Goal: Navigation & Orientation: Find specific page/section

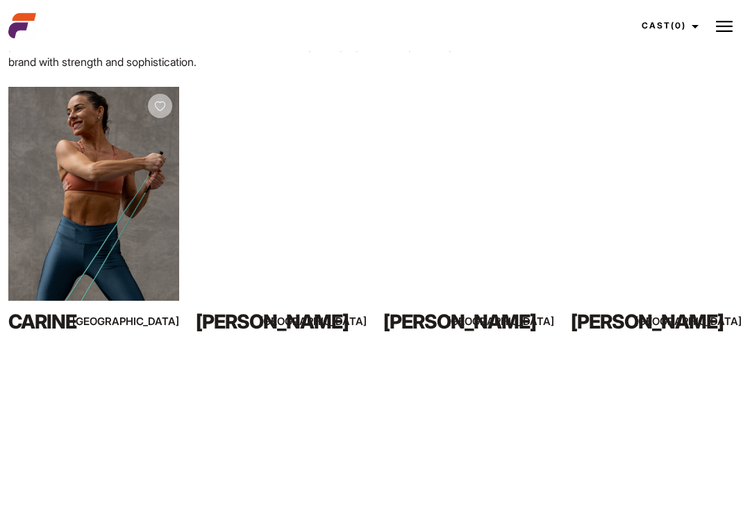
scroll to position [813, 0]
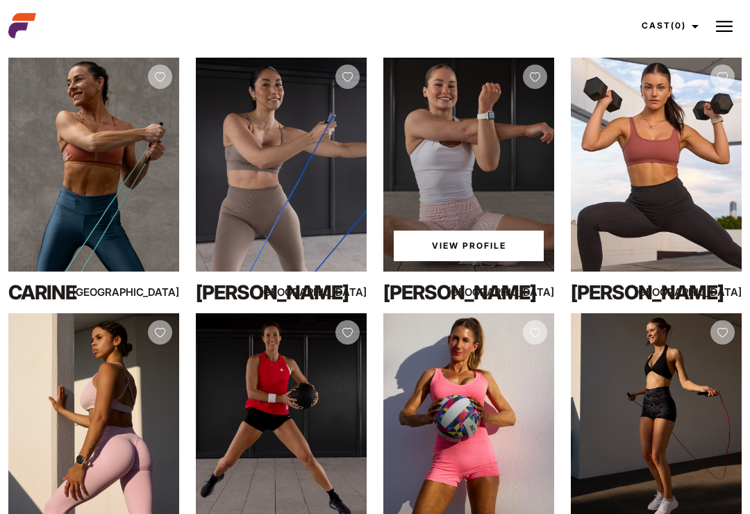
click at [515, 174] on div "View Profile" at bounding box center [468, 165] width 171 height 214
click at [509, 158] on div "View Profile" at bounding box center [468, 165] width 171 height 214
click at [510, 231] on link "View Profile" at bounding box center [469, 246] width 150 height 31
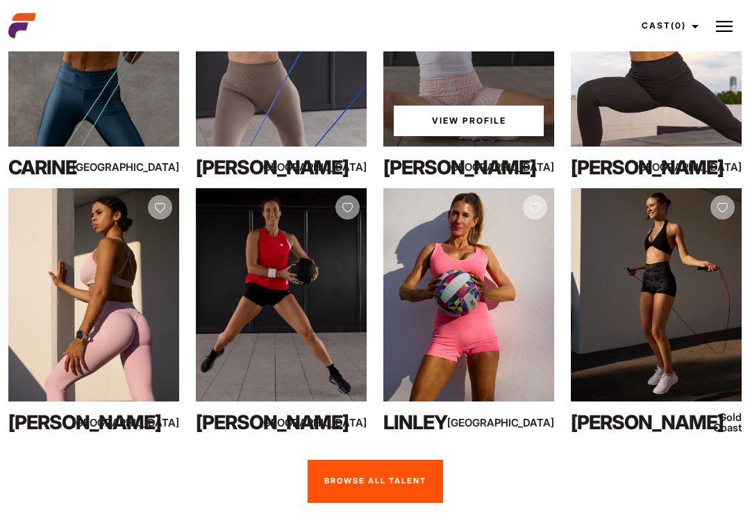
scroll to position [856, 0]
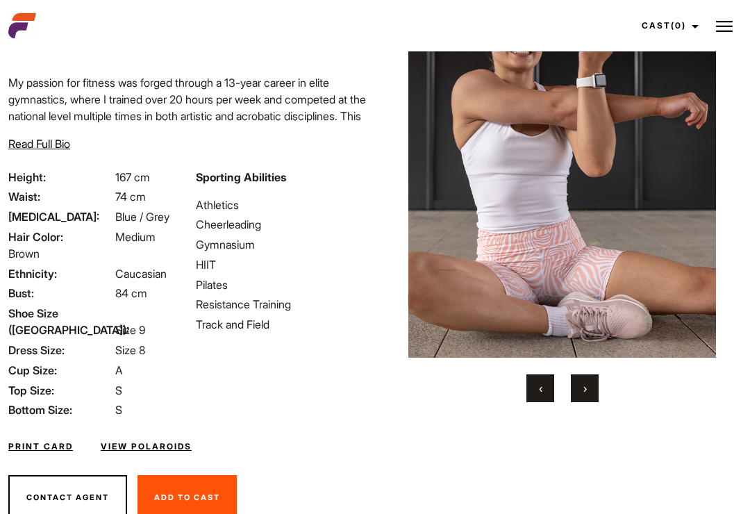
scroll to position [128, 0]
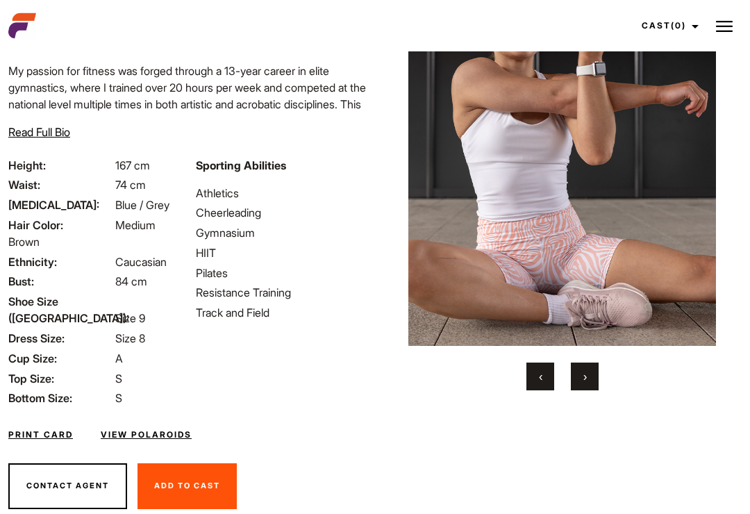
click at [590, 370] on button "›" at bounding box center [585, 377] width 28 height 28
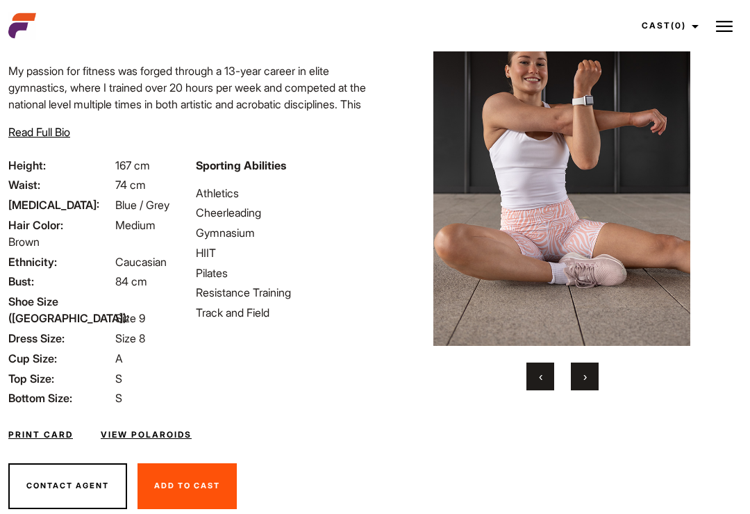
click at [595, 371] on button "›" at bounding box center [585, 377] width 28 height 28
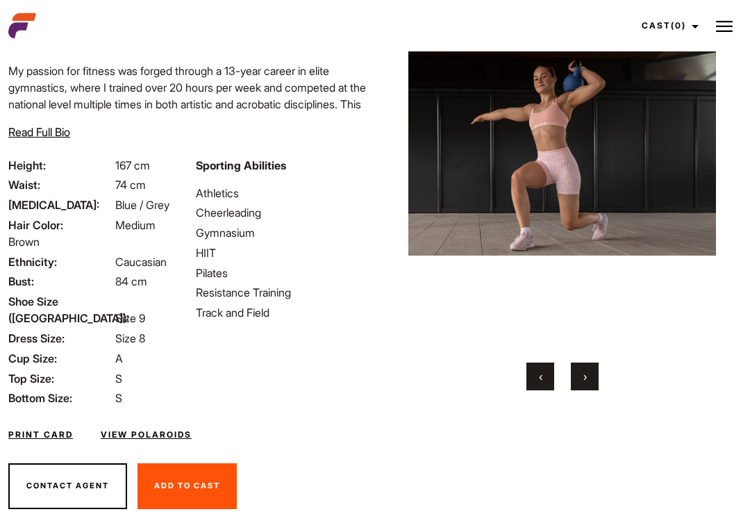
click at [597, 378] on button "›" at bounding box center [585, 377] width 28 height 28
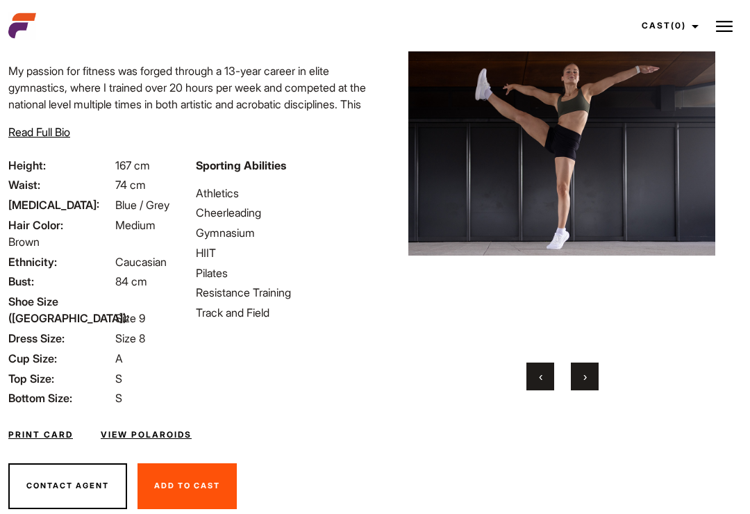
click at [592, 376] on button "›" at bounding box center [585, 377] width 28 height 28
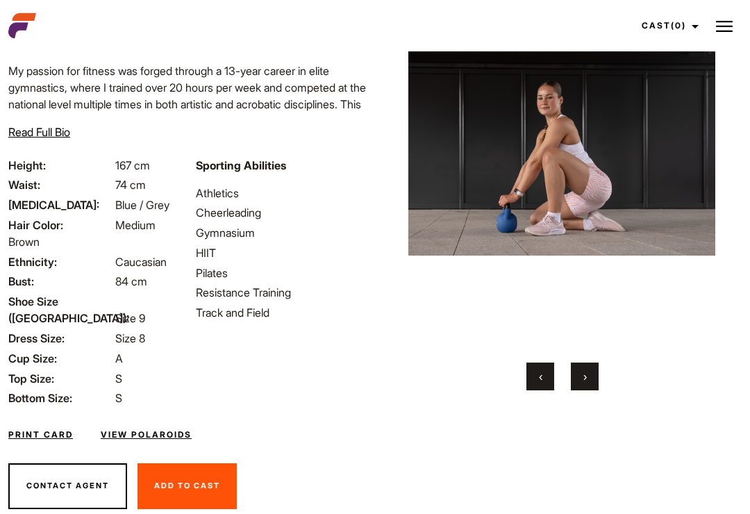
click at [597, 378] on button "›" at bounding box center [585, 377] width 28 height 28
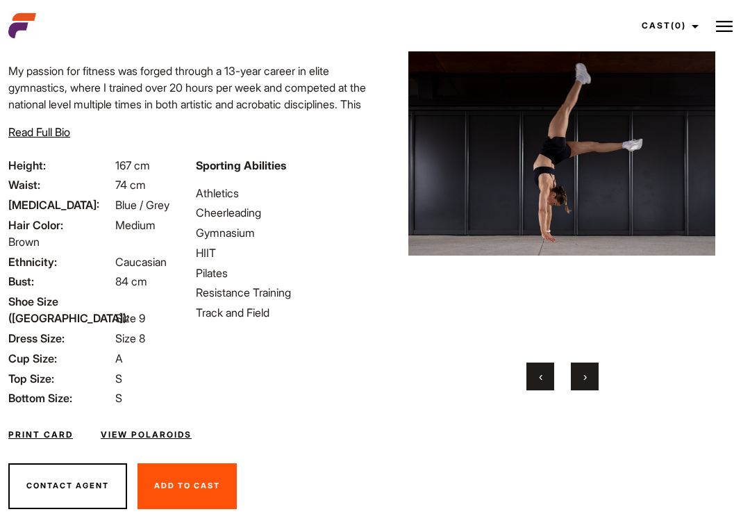
click at [606, 383] on div "‹ ›" at bounding box center [562, 377] width 308 height 28
click at [597, 376] on button "›" at bounding box center [585, 377] width 28 height 28
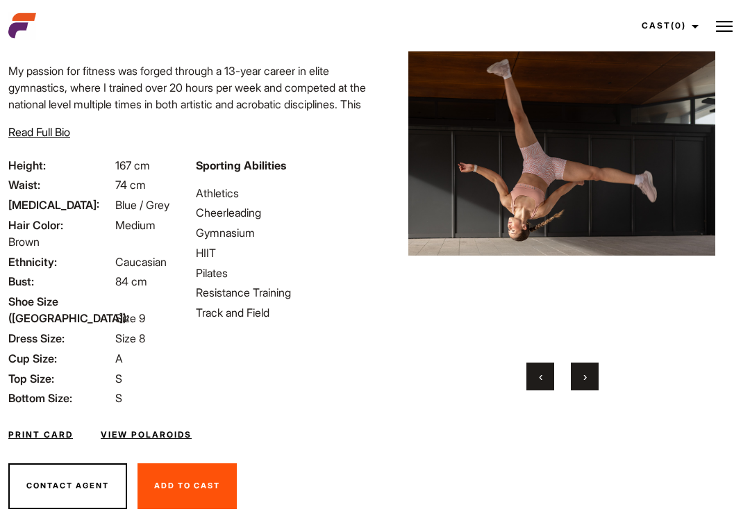
click at [597, 376] on button "›" at bounding box center [585, 377] width 28 height 28
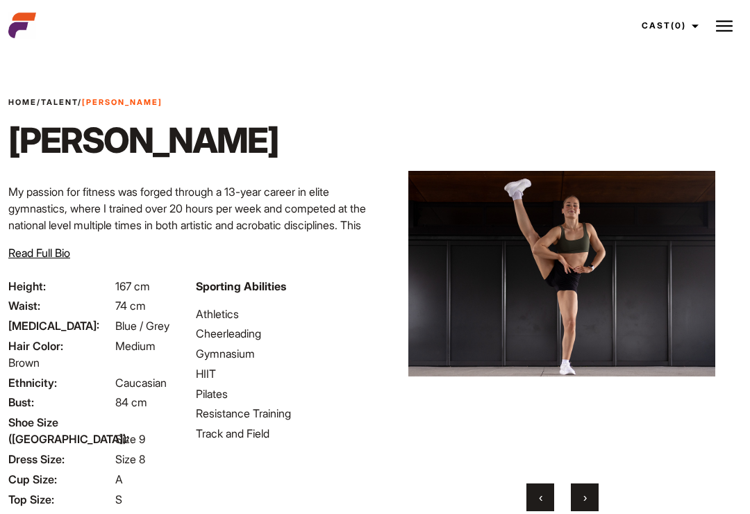
scroll to position [0, 0]
